Goal: Task Accomplishment & Management: Use online tool/utility

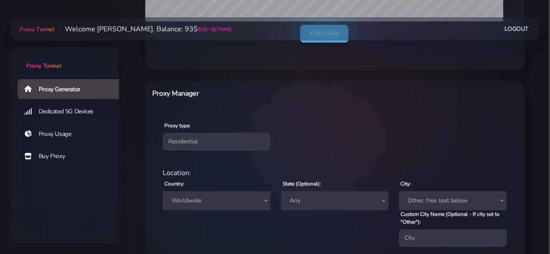
scroll to position [196, 0]
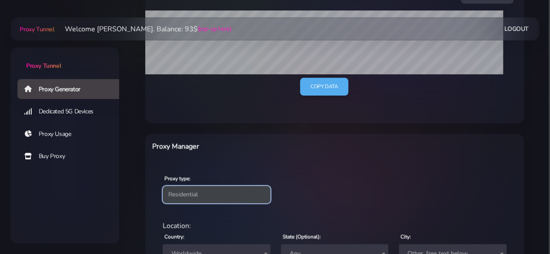
click at [219, 194] on select "Residential Static Mobile" at bounding box center [217, 194] width 108 height 17
click at [163, 186] on select "Residential Static Mobile" at bounding box center [217, 194] width 108 height 17
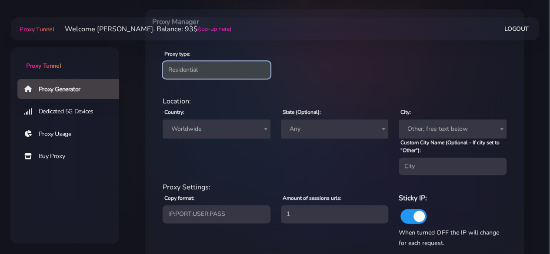
scroll to position [370, 0]
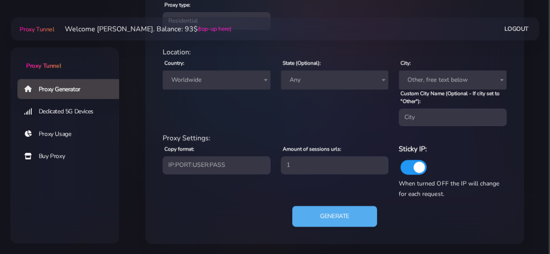
click at [200, 79] on span "Worldwide" at bounding box center [216, 80] width 97 height 12
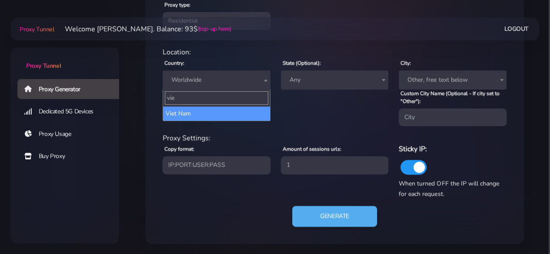
type input "vie"
select select "VN"
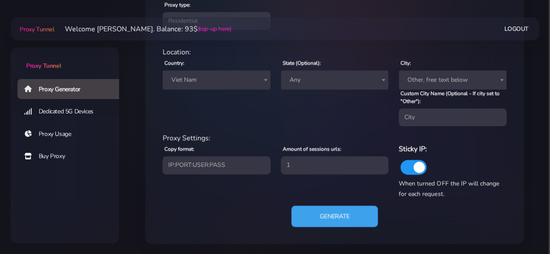
click at [338, 215] on button "Generate" at bounding box center [334, 216] width 86 height 21
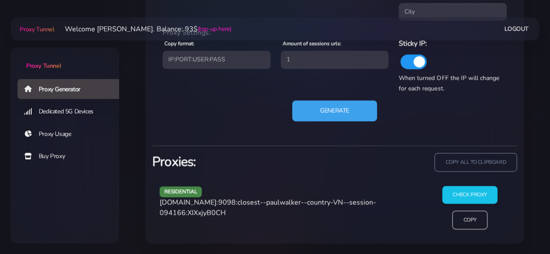
scroll to position [475, 0]
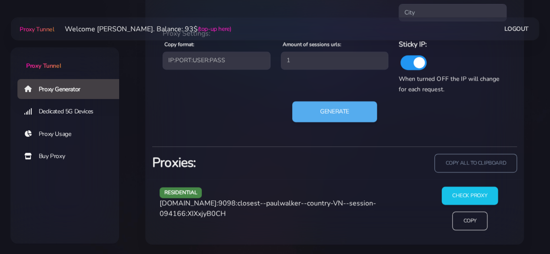
click at [460, 199] on input "Check Proxy" at bounding box center [469, 196] width 56 height 18
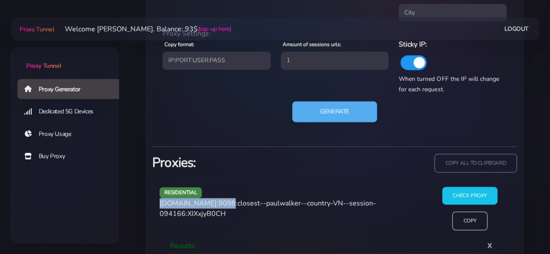
drag, startPoint x: 161, startPoint y: 203, endPoint x: 216, endPoint y: 204, distance: 55.6
click at [216, 204] on span "[DOMAIN_NAME]:9098:closest--paulwalker--country-VN--session-094166:XIXxjyB0CH" at bounding box center [267, 209] width 216 height 20
copy span "[DOMAIN_NAME]"
drag, startPoint x: 221, startPoint y: 203, endPoint x: 236, endPoint y: 201, distance: 15.3
click at [236, 201] on span "[DOMAIN_NAME]:9098:closest--paulwalker--country-VN--session-094166:XIXxjyB0CH" at bounding box center [267, 209] width 216 height 20
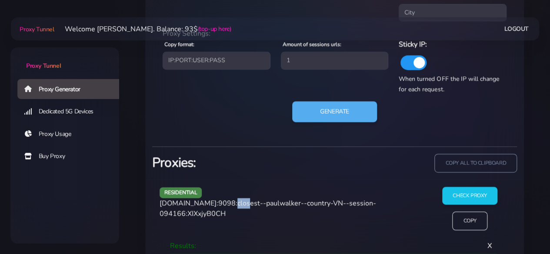
copy span "9098"
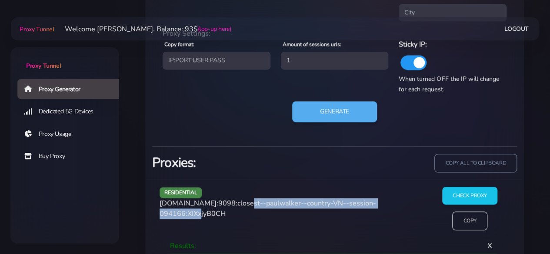
drag, startPoint x: 237, startPoint y: 203, endPoint x: 183, endPoint y: 214, distance: 55.0
click at [183, 214] on span "[DOMAIN_NAME]:9098:closest--paulwalker--country-VN--session-094166:XIXxjyB0CH" at bounding box center [267, 209] width 216 height 20
copy span "closest--[PERSON_NAME]--country-VN--session-094166"
drag, startPoint x: 230, startPoint y: 214, endPoint x: 187, endPoint y: 215, distance: 42.6
click at [187, 215] on div "residential [DOMAIN_NAME]:9098:closest--paulwalker--country-VN--session-094166:…" at bounding box center [289, 212] width 270 height 50
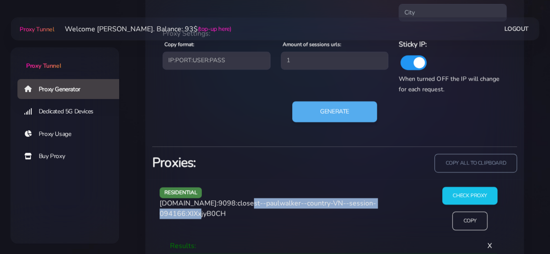
copy span "XIXxjyB0CH"
